Goal: Find specific page/section: Find specific page/section

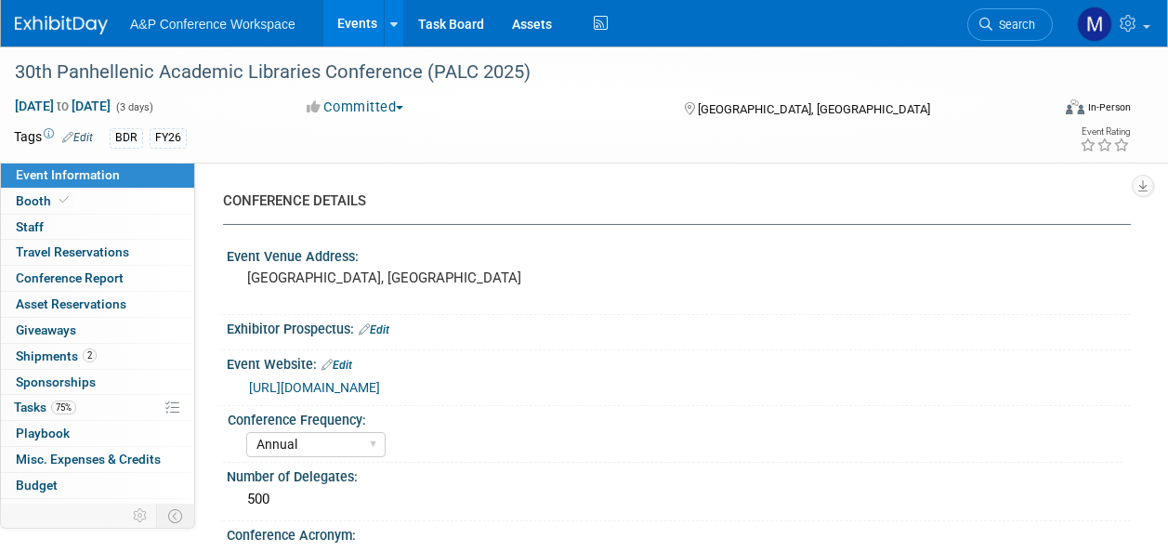
select select "Annual"
select select "Level 2"
select select "In-Person Booth"
select select "Libraries"
select select "Bloomsbury Digital Resources"
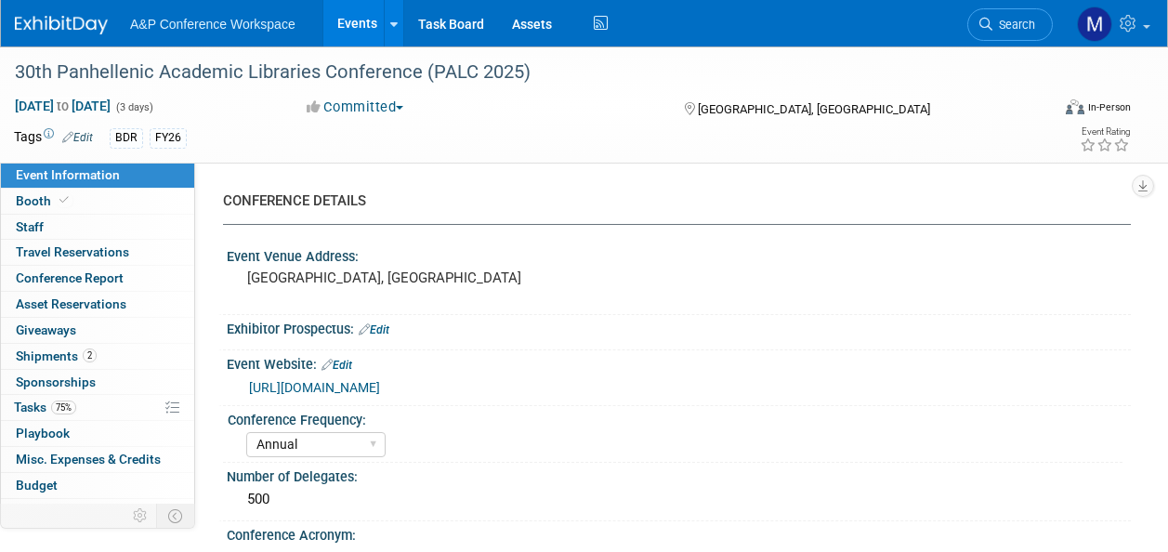
select select "[PERSON_NAME]"
select select "BDR Product Awareness and Trial Generation​"
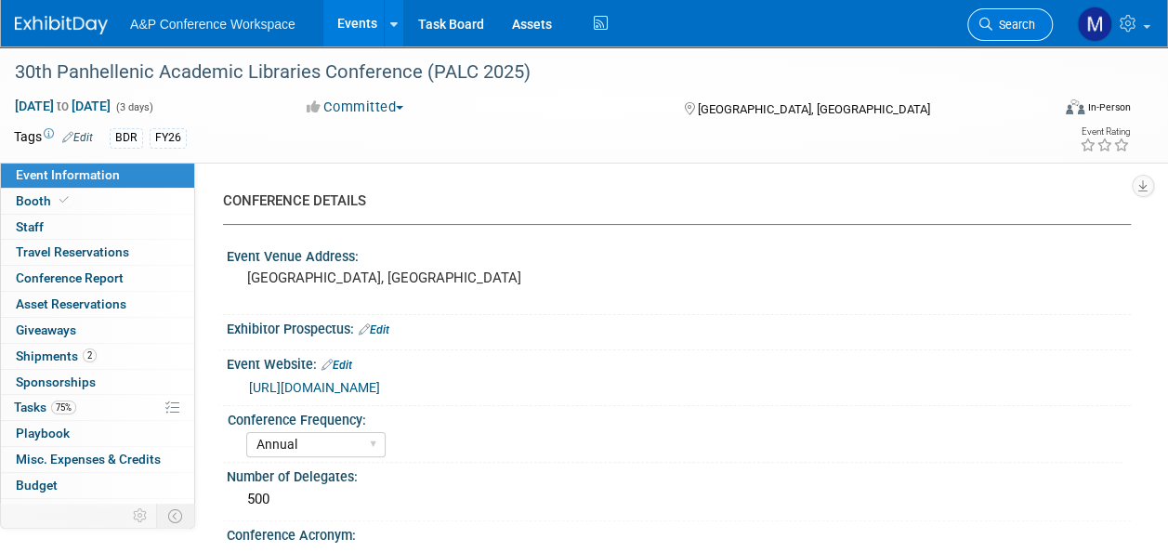
click at [1012, 31] on span "Search" at bounding box center [1013, 25] width 43 height 14
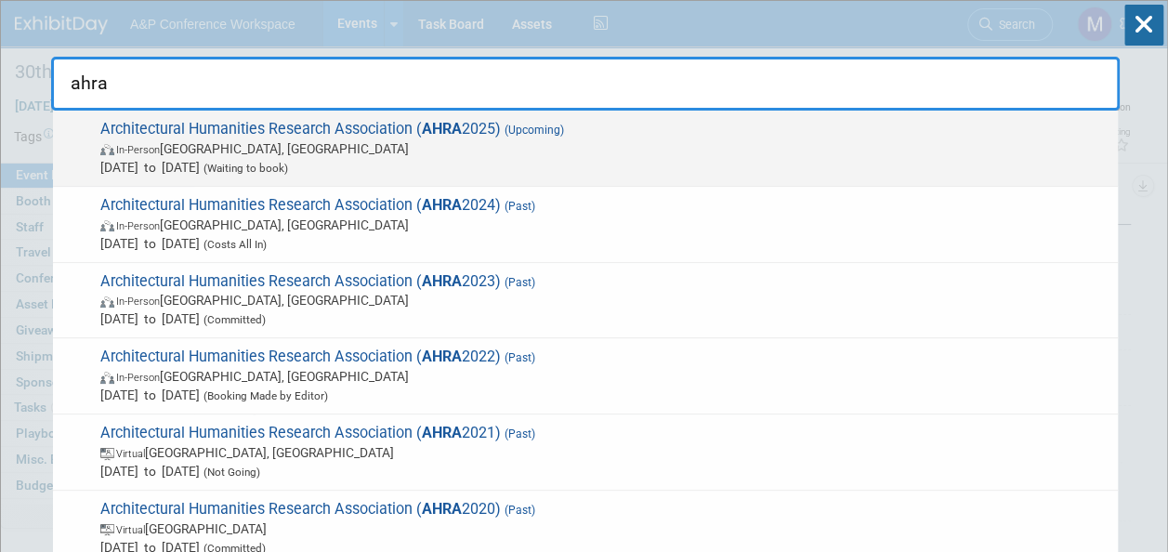
type input "ahra"
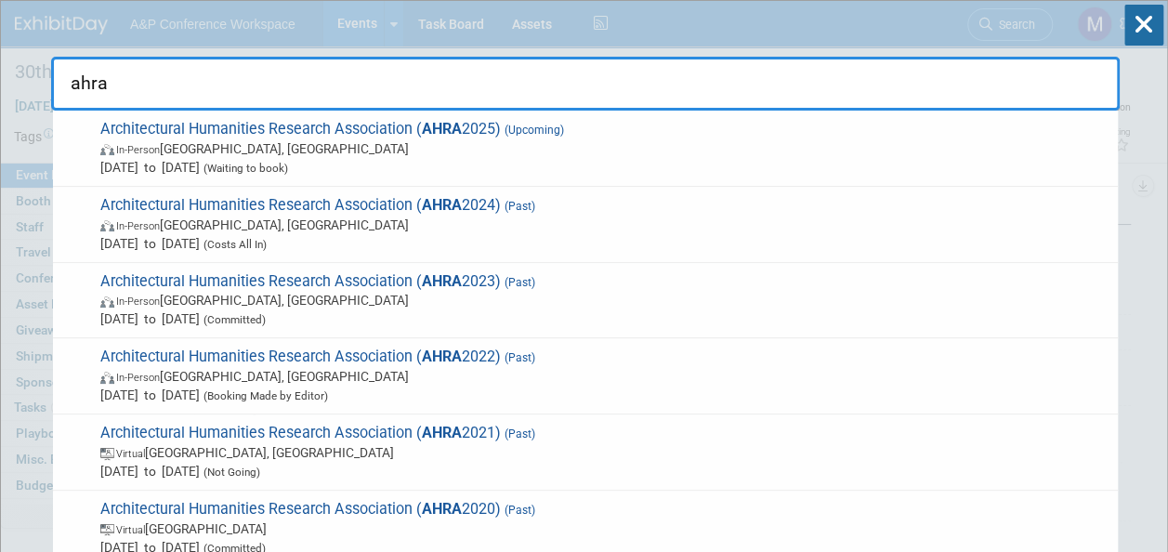
click at [537, 136] on span "(Upcoming)" at bounding box center [532, 130] width 63 height 13
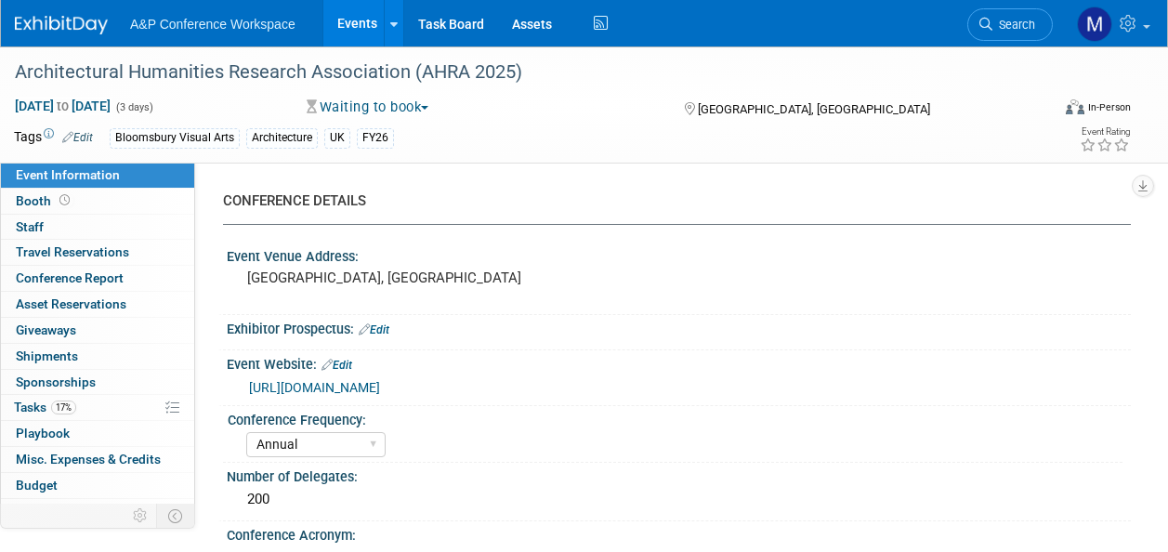
select select "Annual"
select select "Level 2"
select select "In-Person Booth"
select select "Architecture"
select select "Bloomsbury Visual Arts"
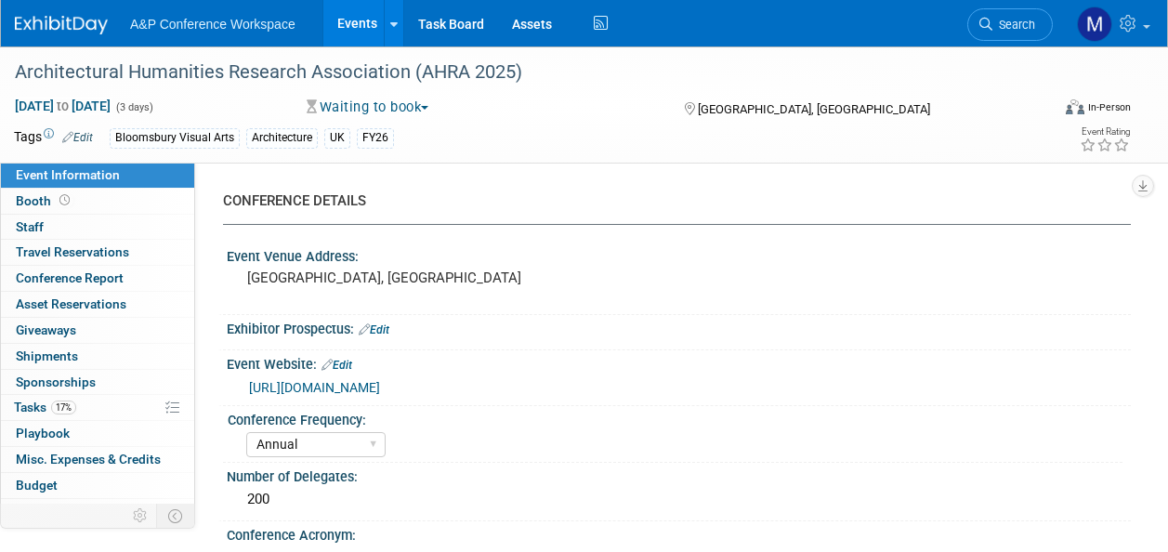
select select "[PERSON_NAME]"
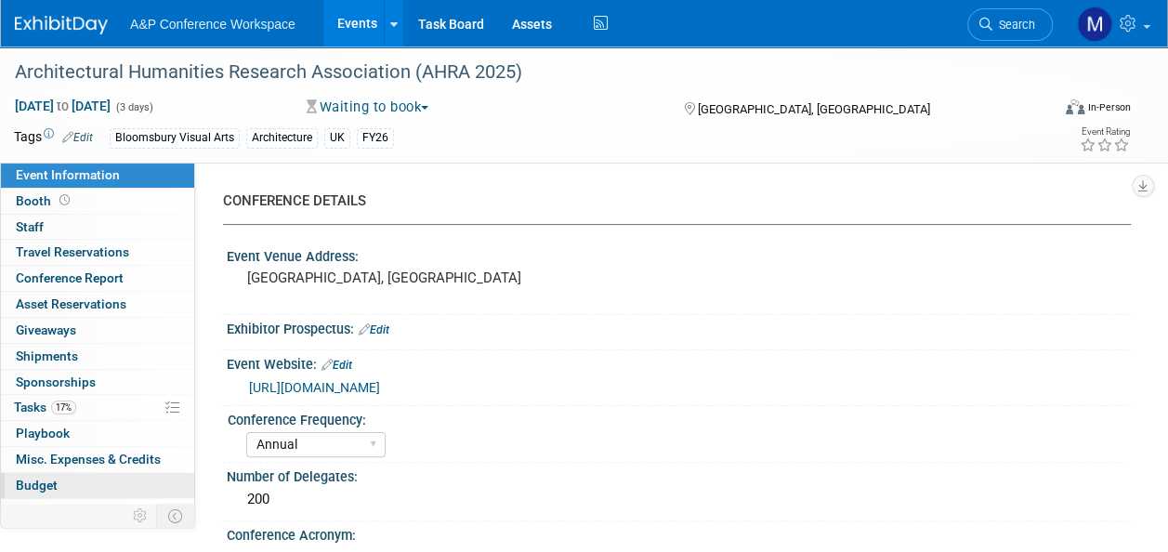
click at [116, 489] on link "Budget" at bounding box center [97, 485] width 193 height 25
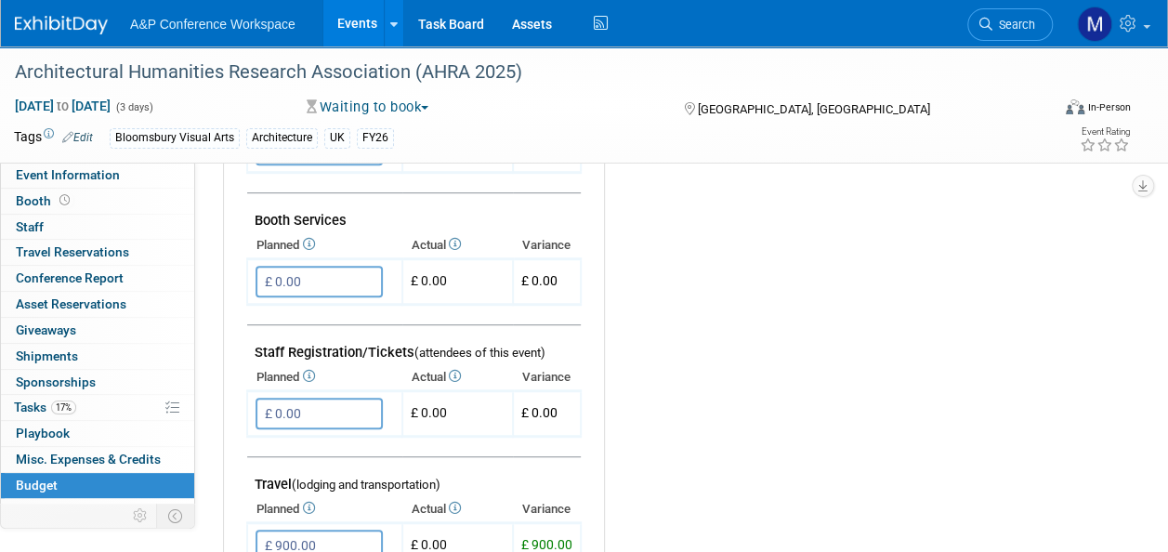
scroll to position [465, 0]
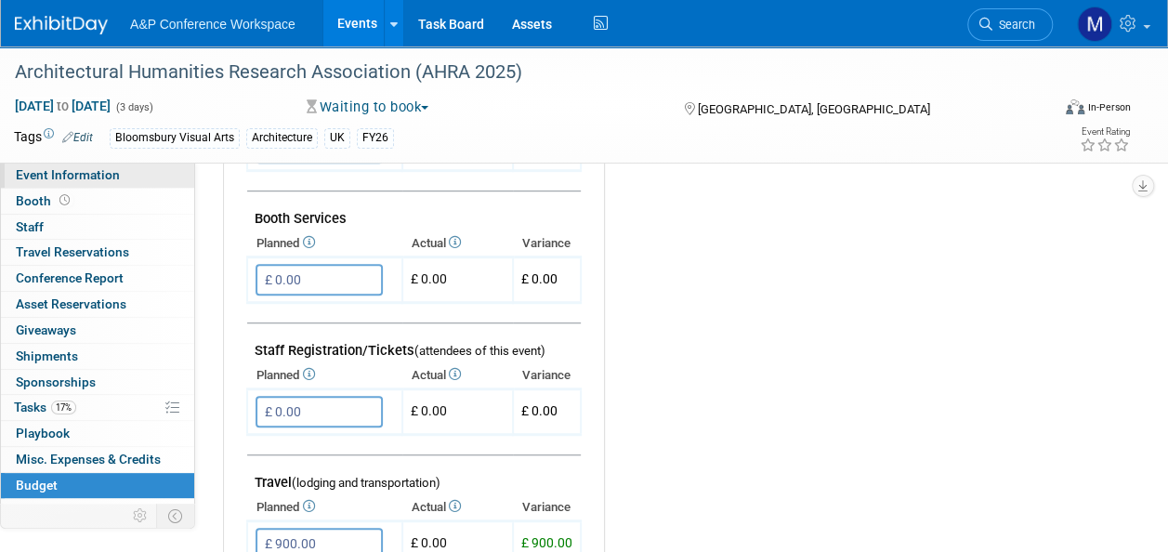
click at [150, 175] on link "Event Information" at bounding box center [97, 175] width 193 height 25
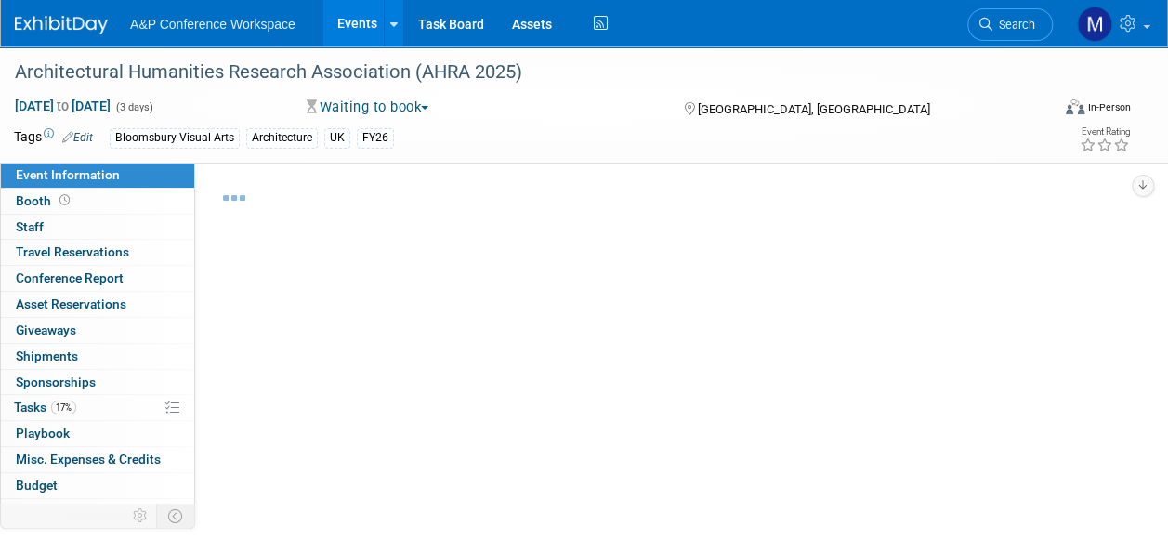
select select "Annual"
select select "Level 2"
select select "In-Person Booth"
select select "Architecture"
select select "Bloomsbury Visual Arts"
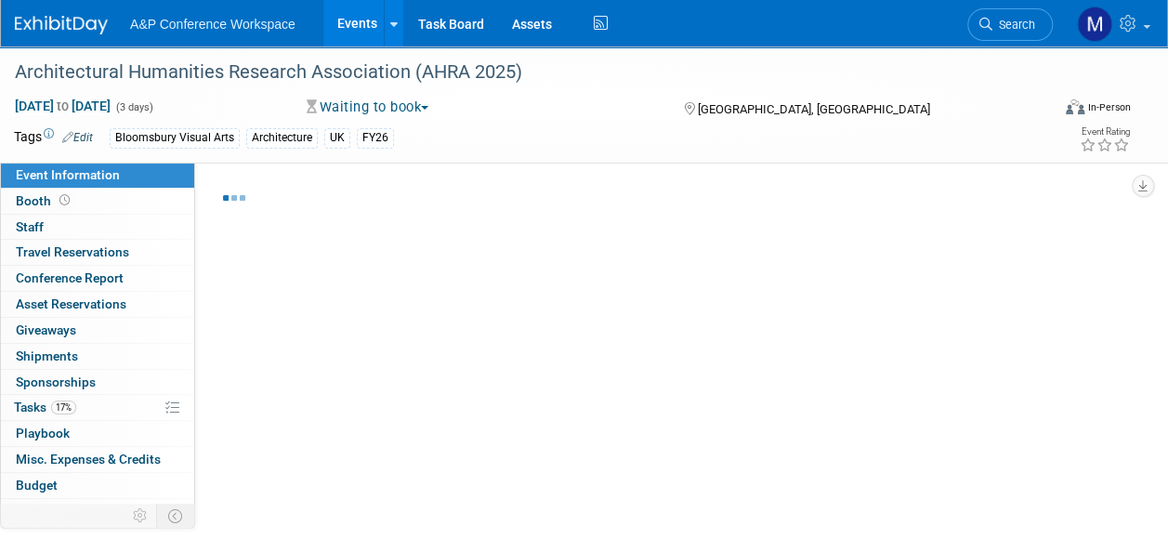
select select "[PERSON_NAME]"
